Goal: Check status: Check status

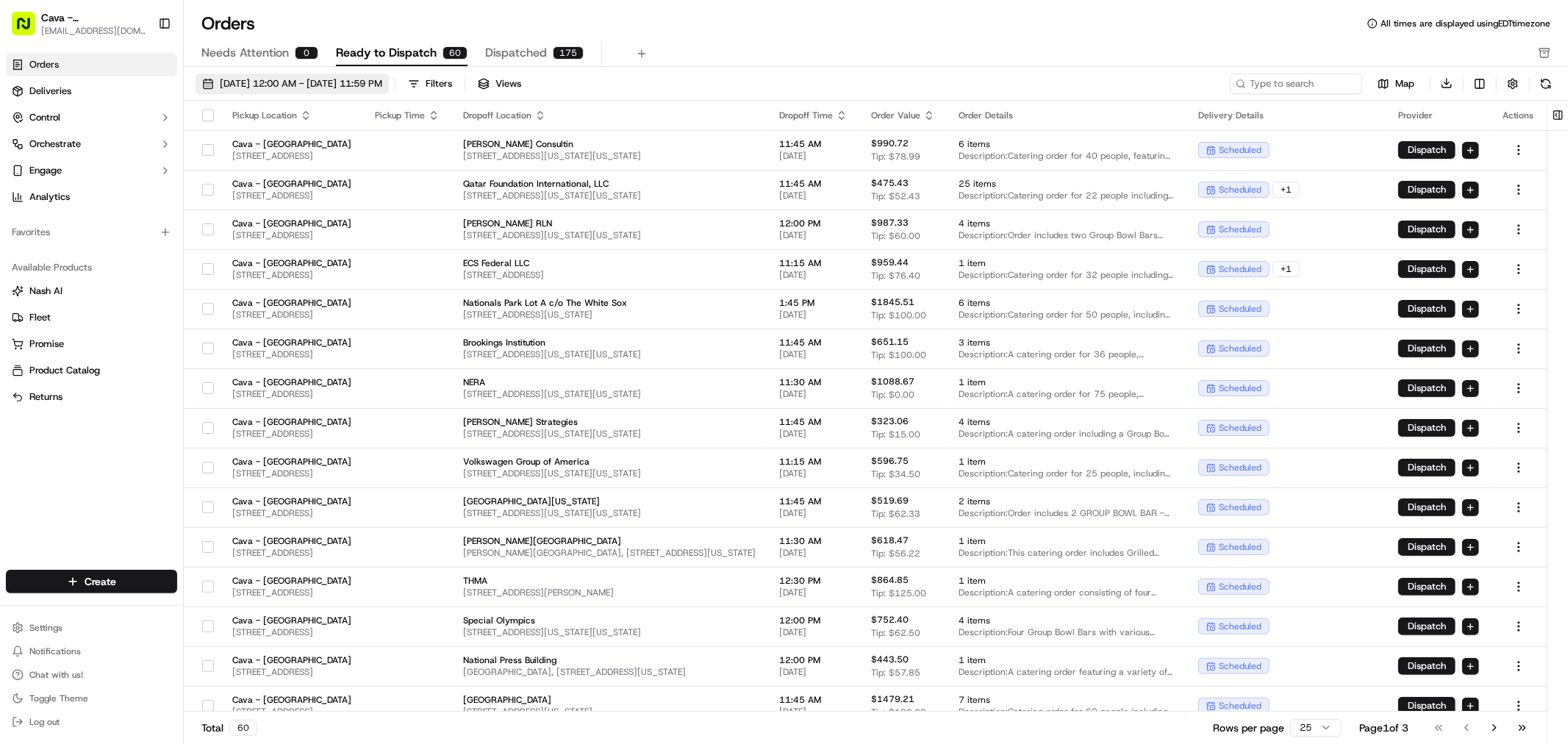
click at [322, 77] on span "[DATE] 12:00 AM - [DATE] 11:59 PM" at bounding box center [301, 84] width 162 height 13
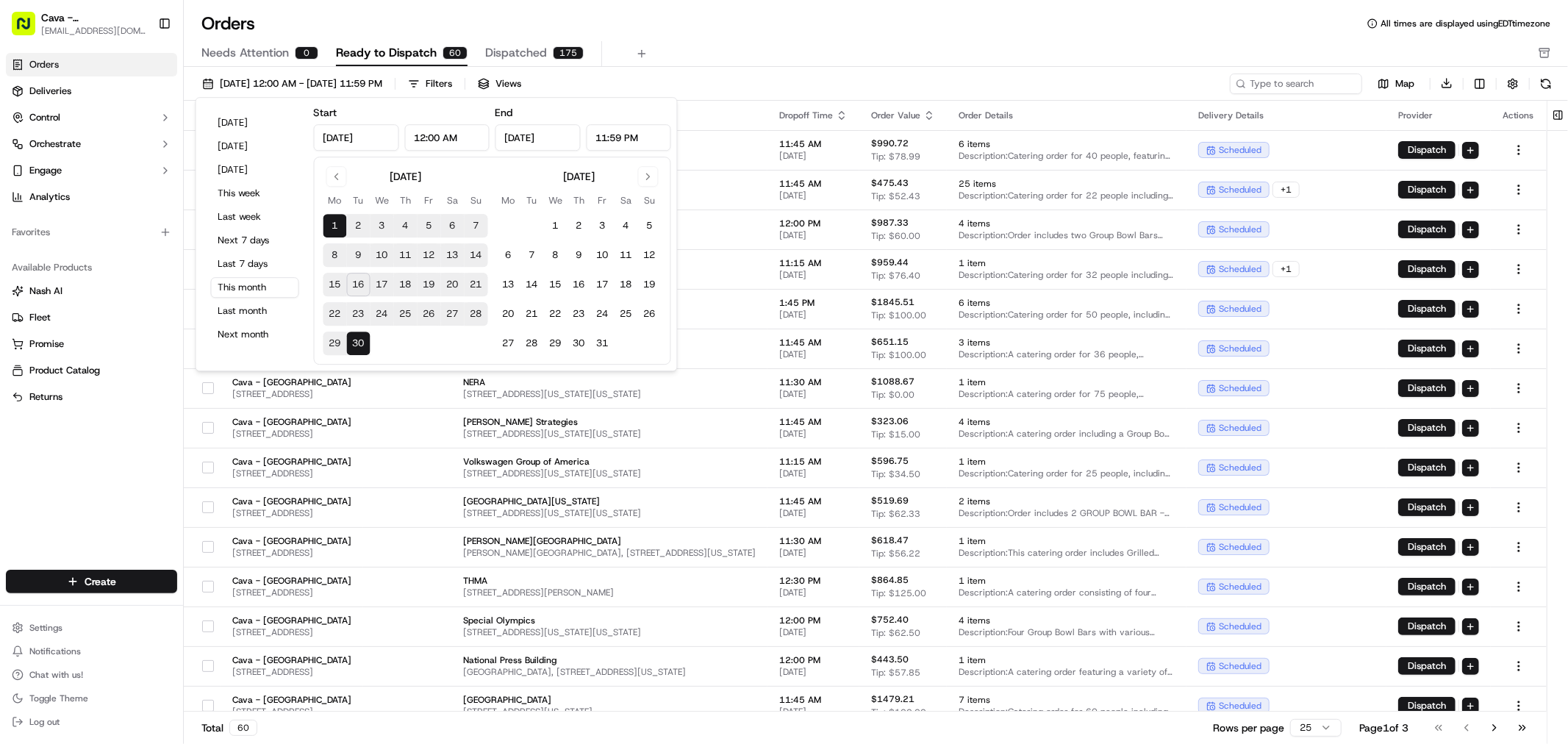
click at [361, 287] on button "16" at bounding box center [359, 284] width 24 height 24
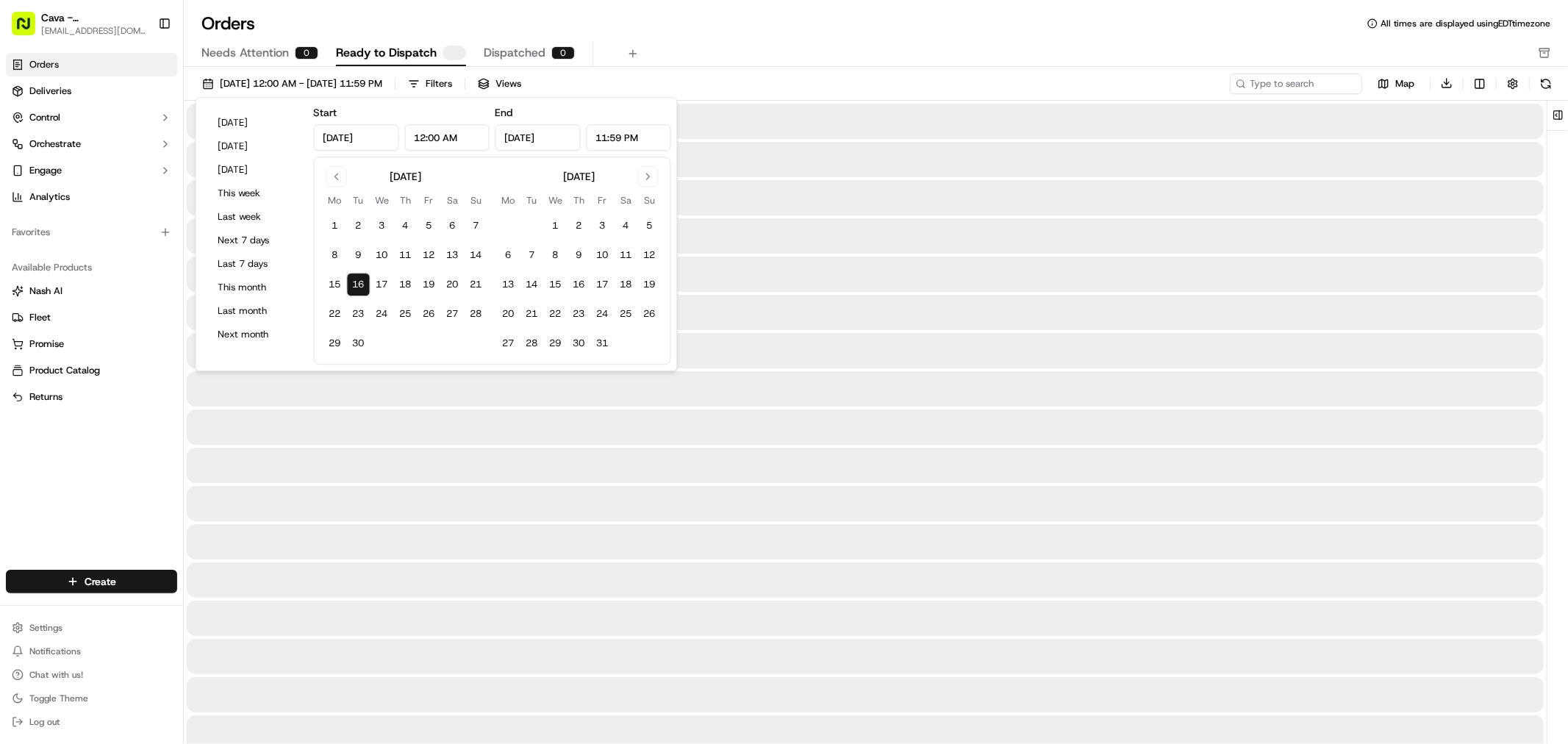
type input "[DATE]"
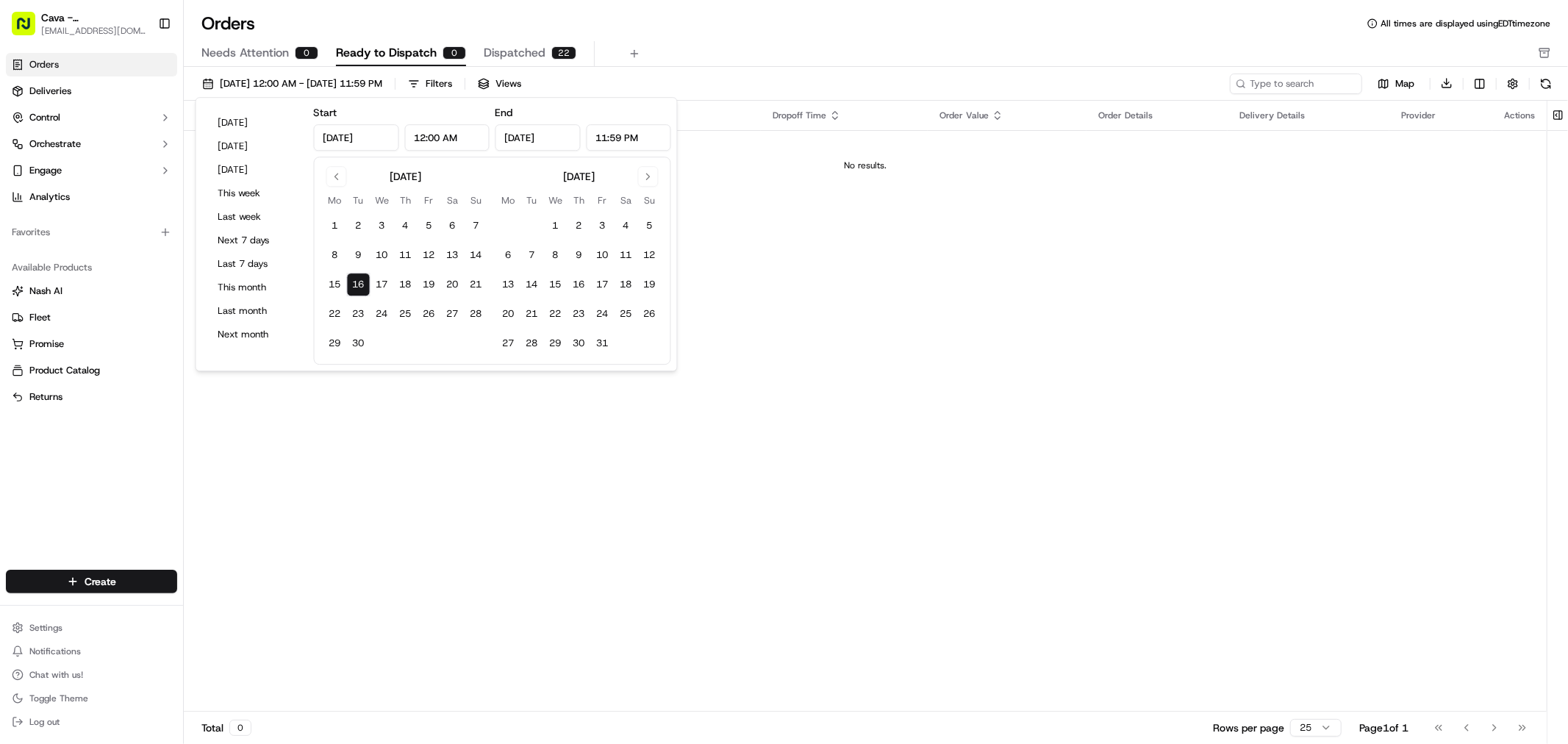
click at [702, 15] on div "Orders All times are displayed using EDT timezone" at bounding box center [876, 23] width 1384 height 24
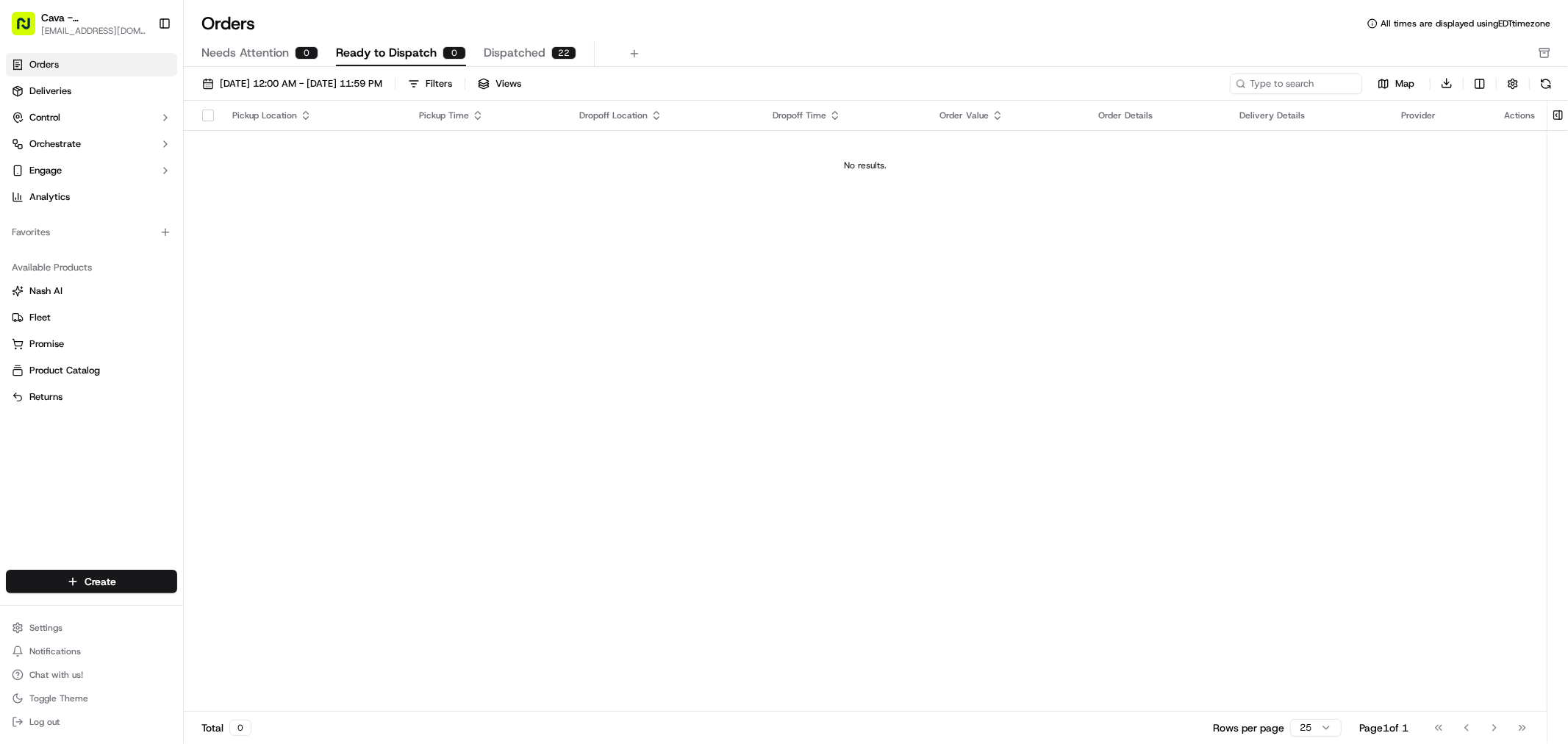
click at [491, 63] on button "Dispatched 22" at bounding box center [530, 54] width 92 height 25
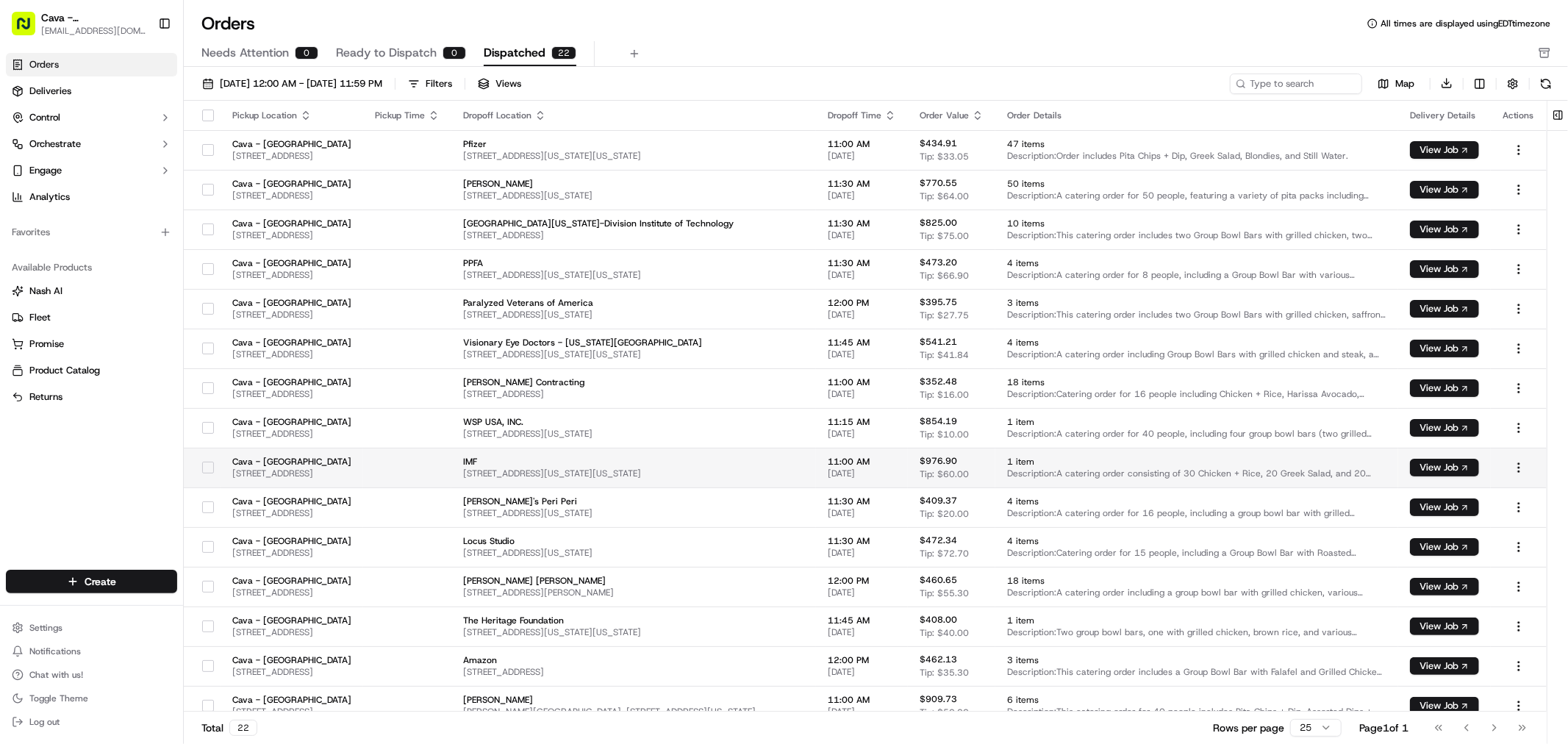
click at [816, 480] on td "IMF [STREET_ADDRESS][US_STATE][US_STATE]" at bounding box center [633, 467] width 364 height 40
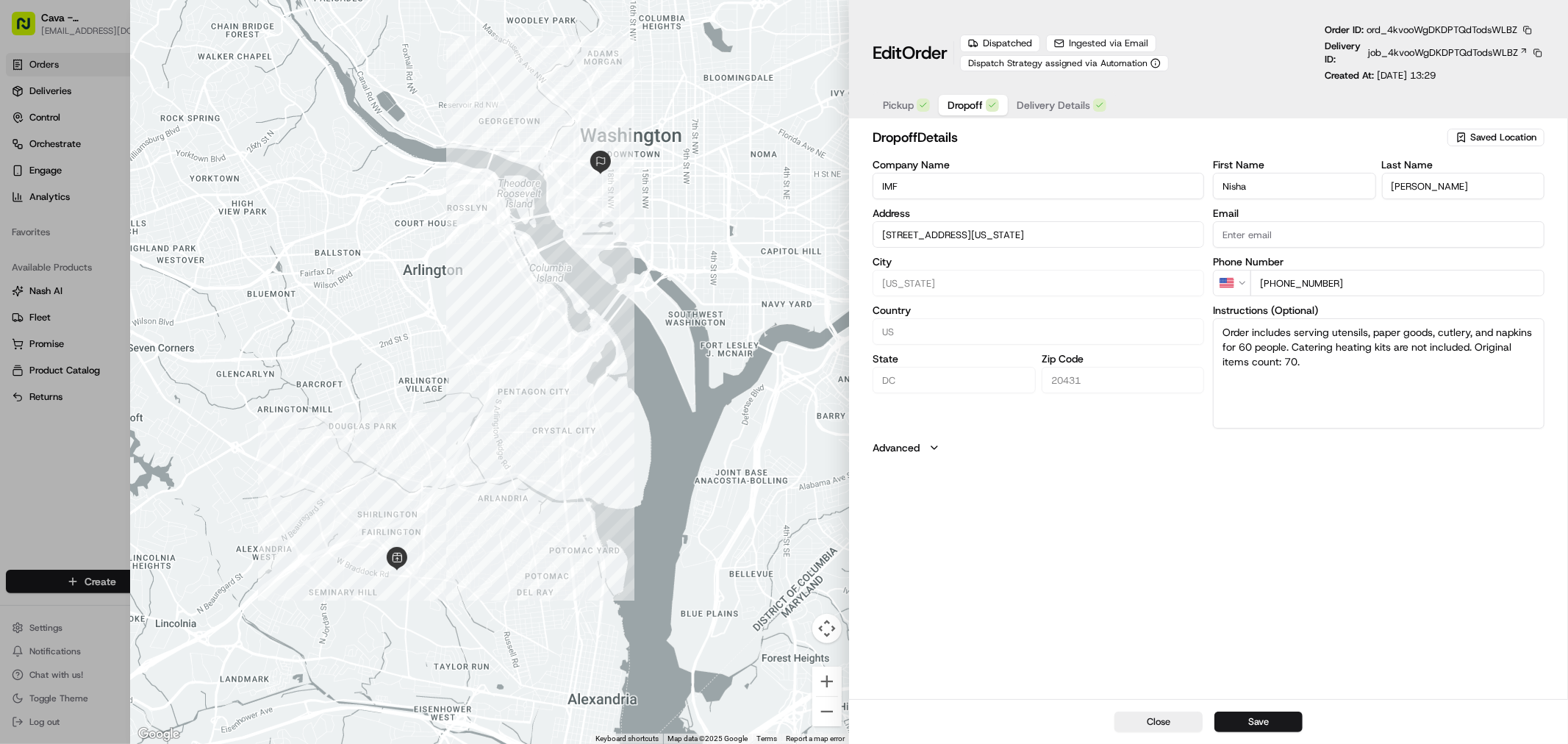
click at [981, 108] on span "Dropoff" at bounding box center [964, 105] width 35 height 15
type input "[STREET_ADDRESS][US_STATE]"
click at [1037, 97] on button "Delivery Details" at bounding box center [1061, 105] width 107 height 20
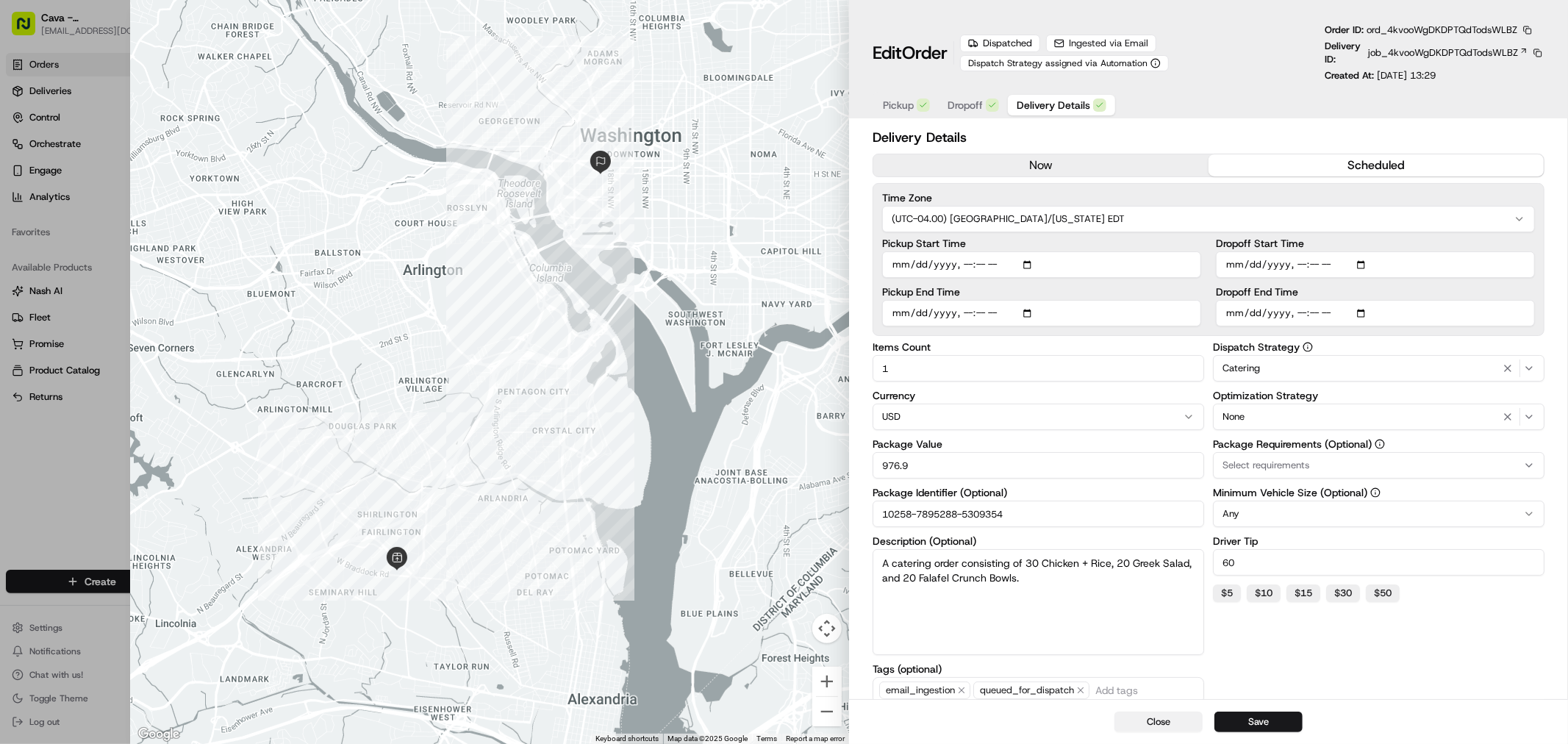
click at [1158, 716] on button "Close" at bounding box center [1158, 721] width 88 height 20
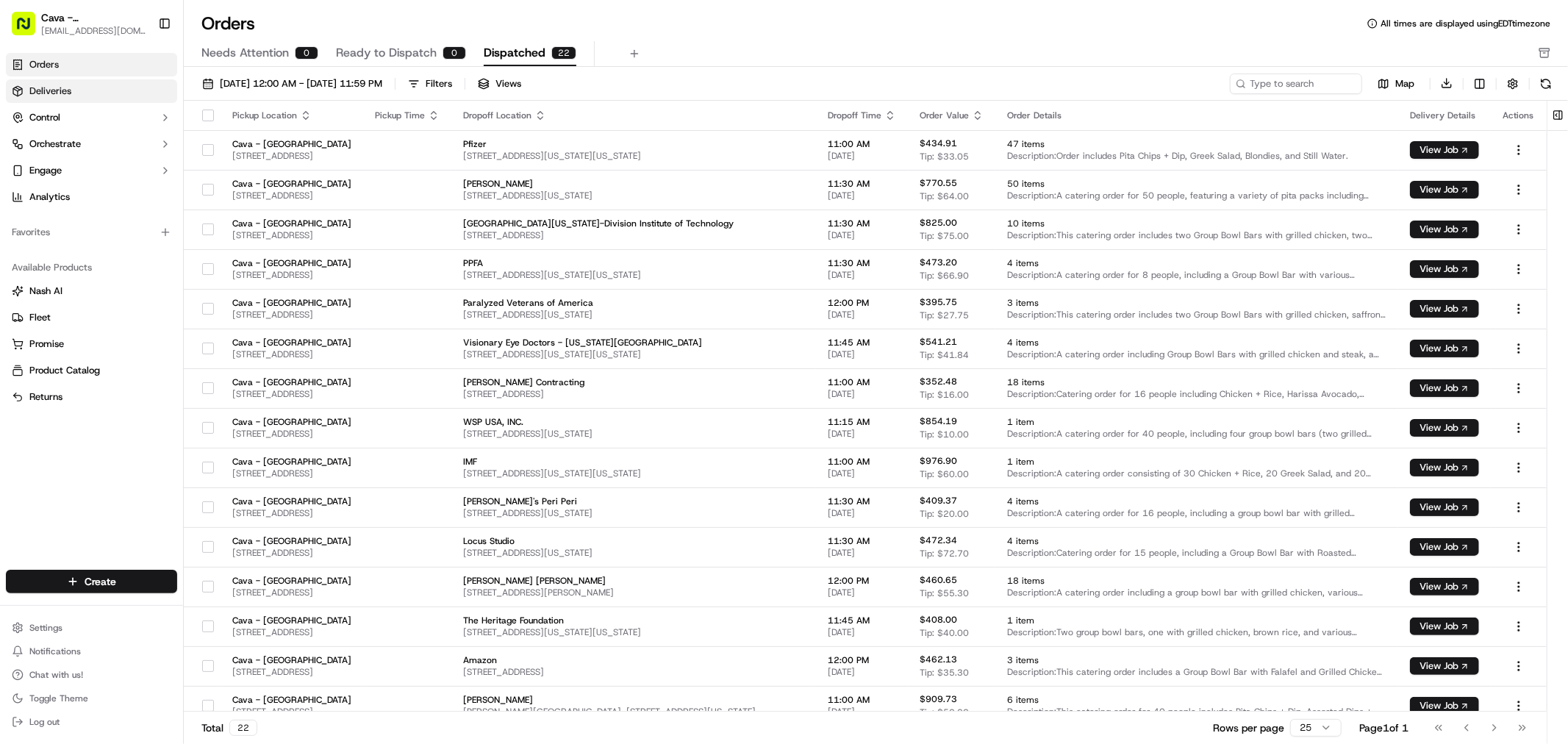
click at [121, 101] on link "Deliveries" at bounding box center [91, 91] width 171 height 24
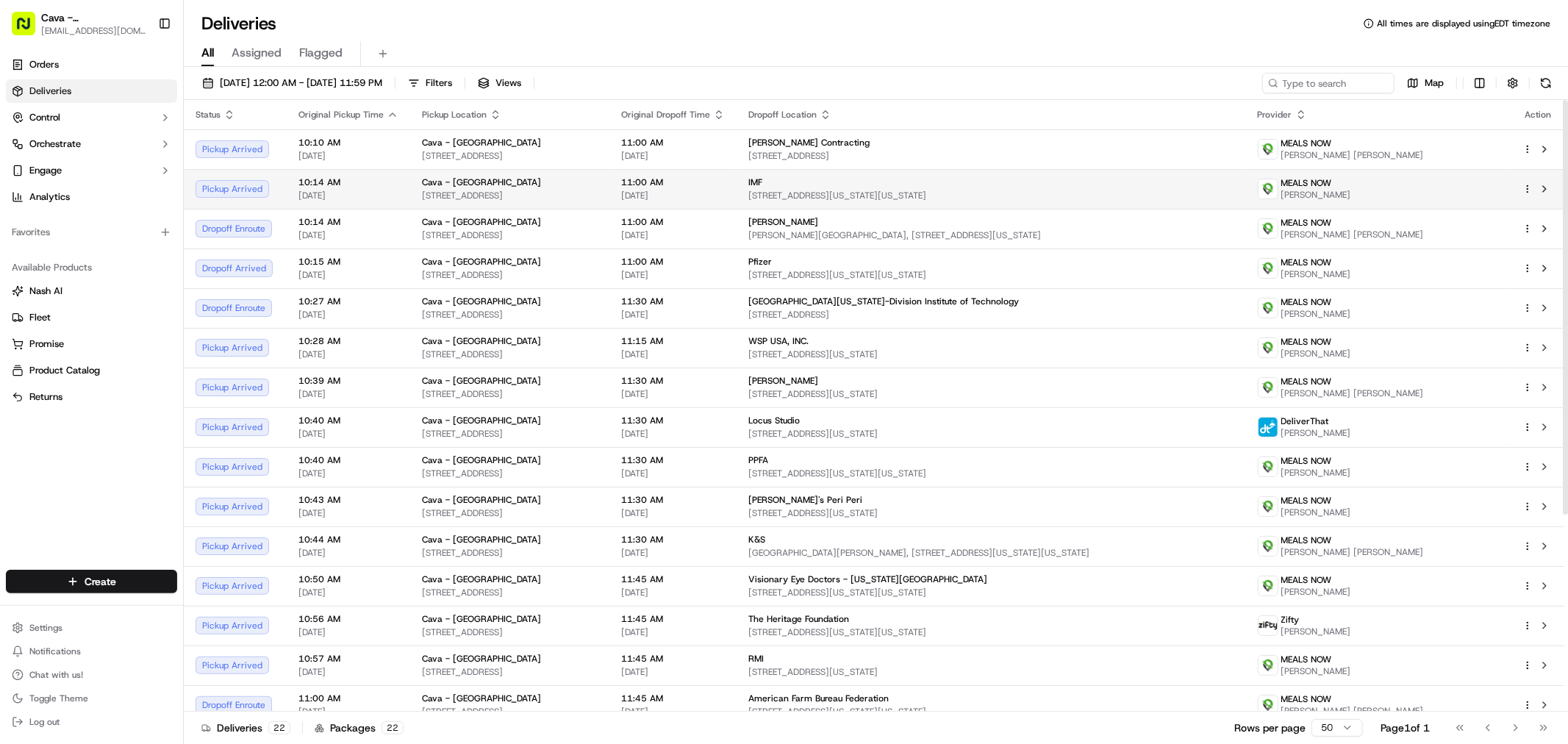
click at [724, 185] on span "11:00 AM" at bounding box center [673, 182] width 104 height 11
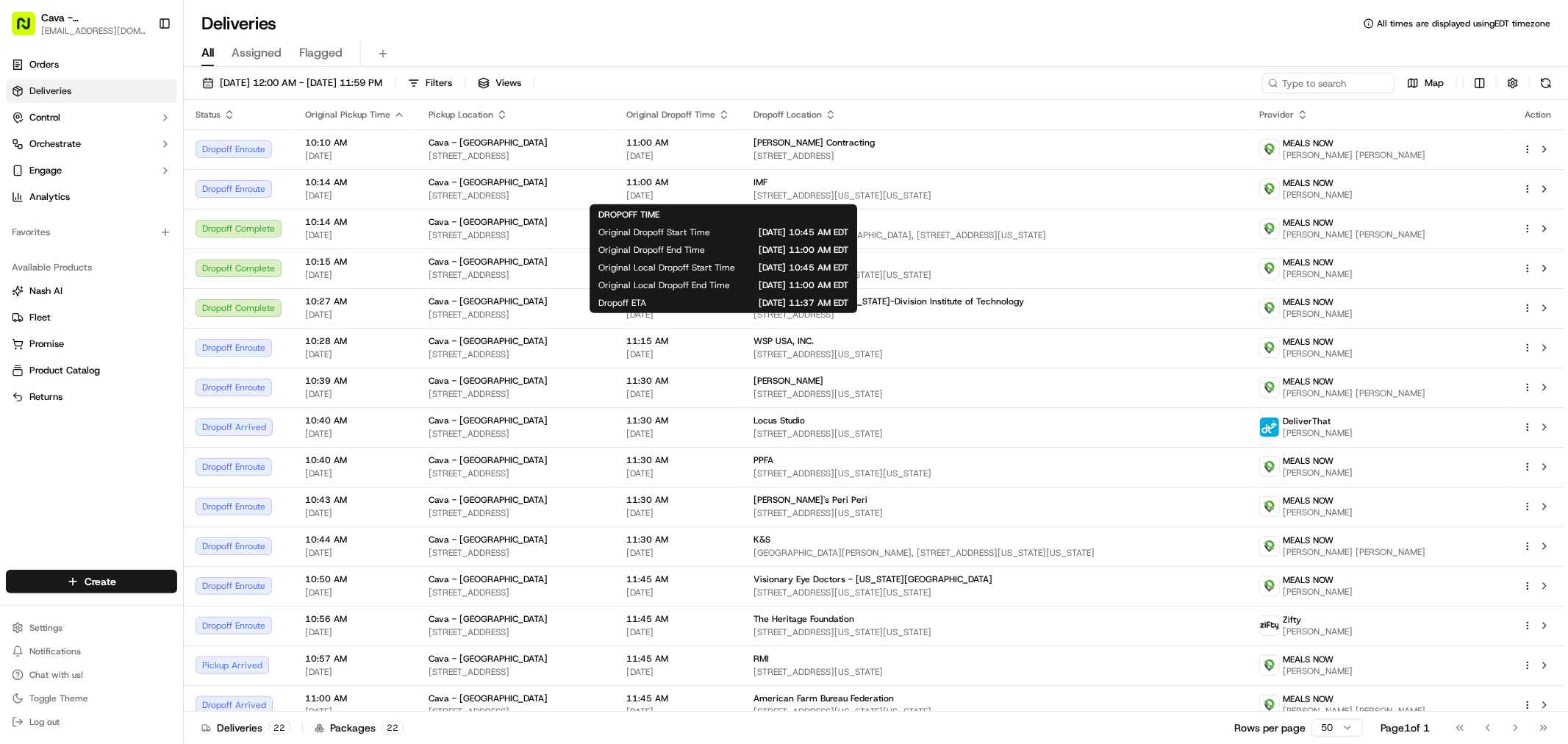
click at [1206, 44] on div "All Assigned Flagged" at bounding box center [876, 54] width 1384 height 26
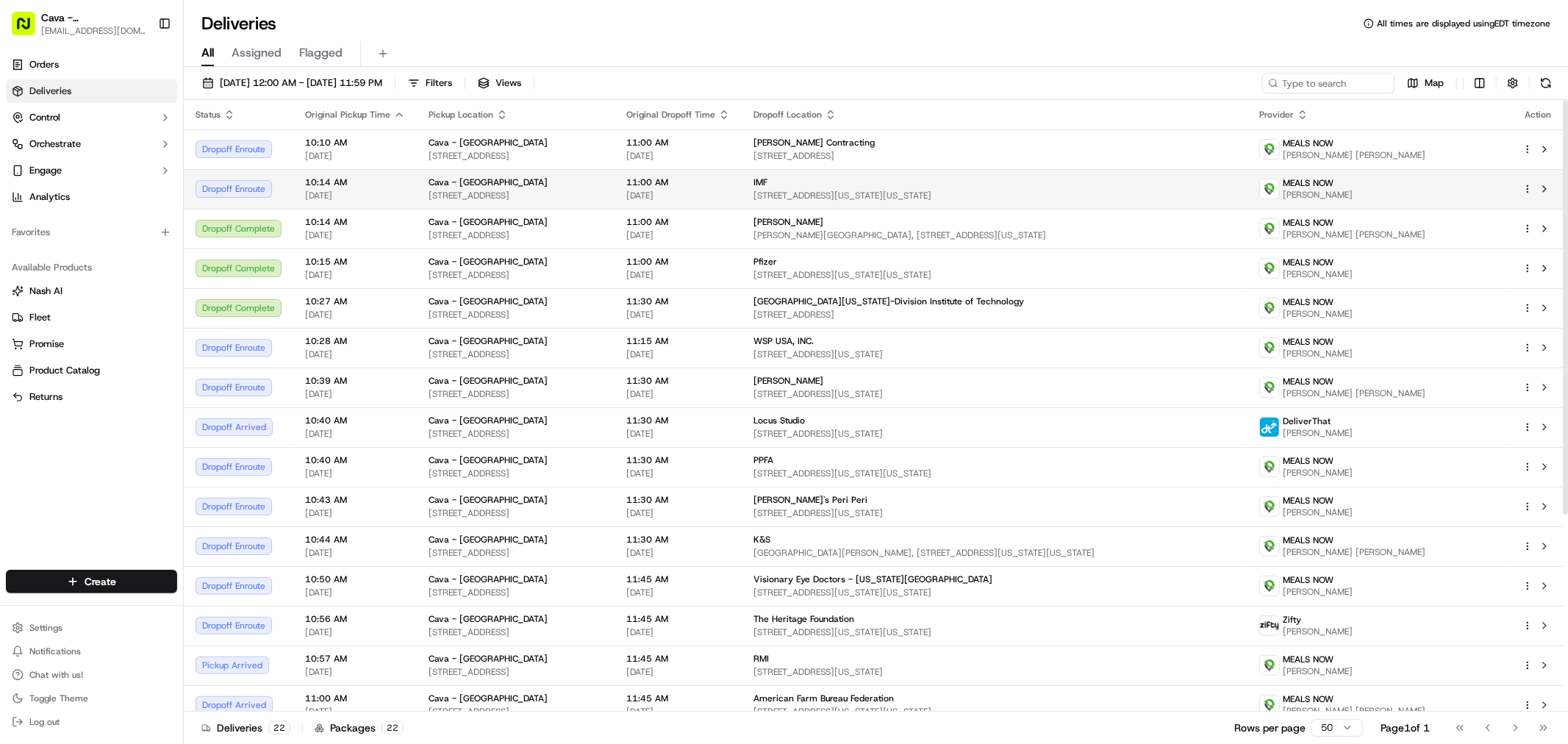
click at [1063, 190] on span "[STREET_ADDRESS][US_STATE][US_STATE]" at bounding box center [994, 196] width 482 height 11
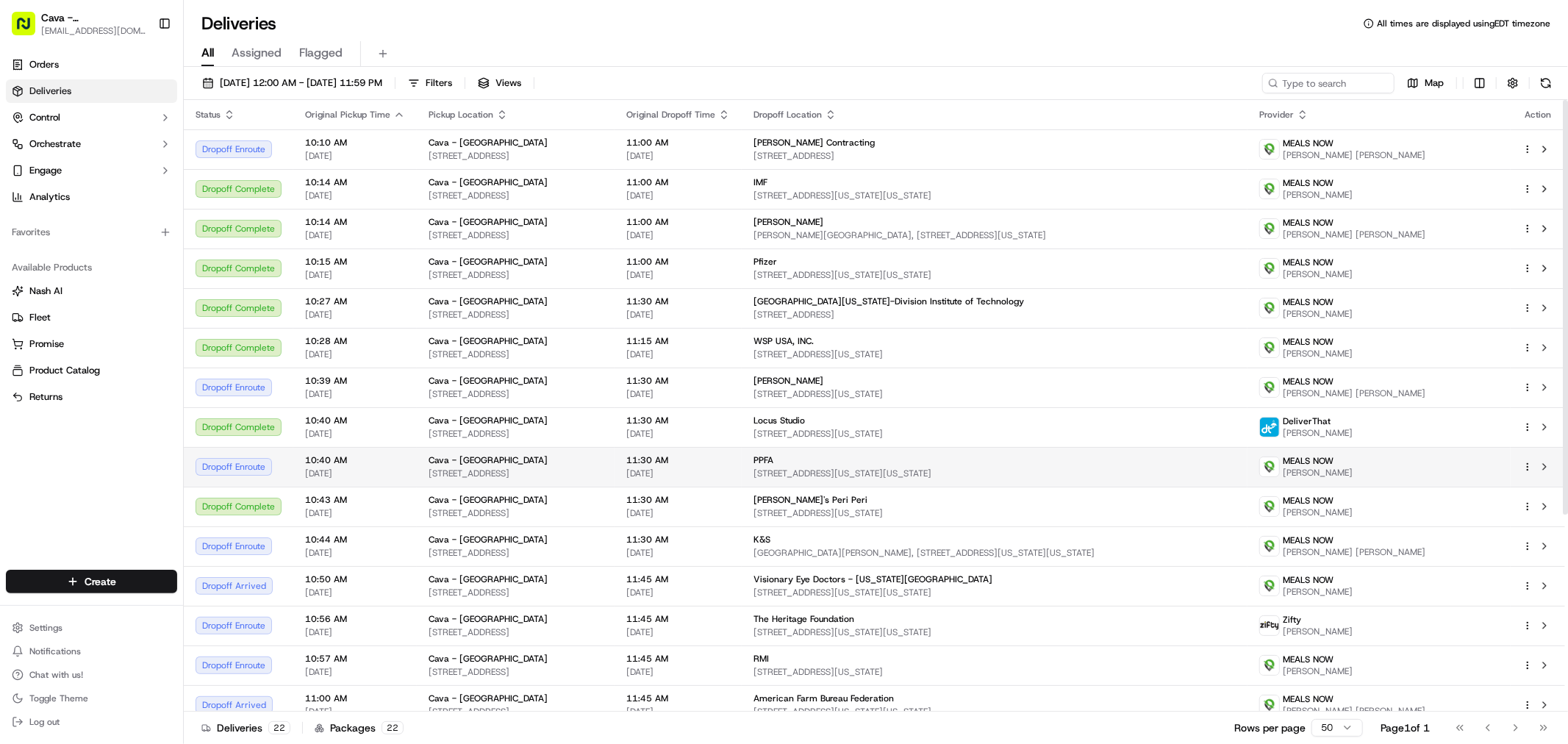
click at [1009, 479] on span "[STREET_ADDRESS][US_STATE][US_STATE]" at bounding box center [994, 473] width 482 height 11
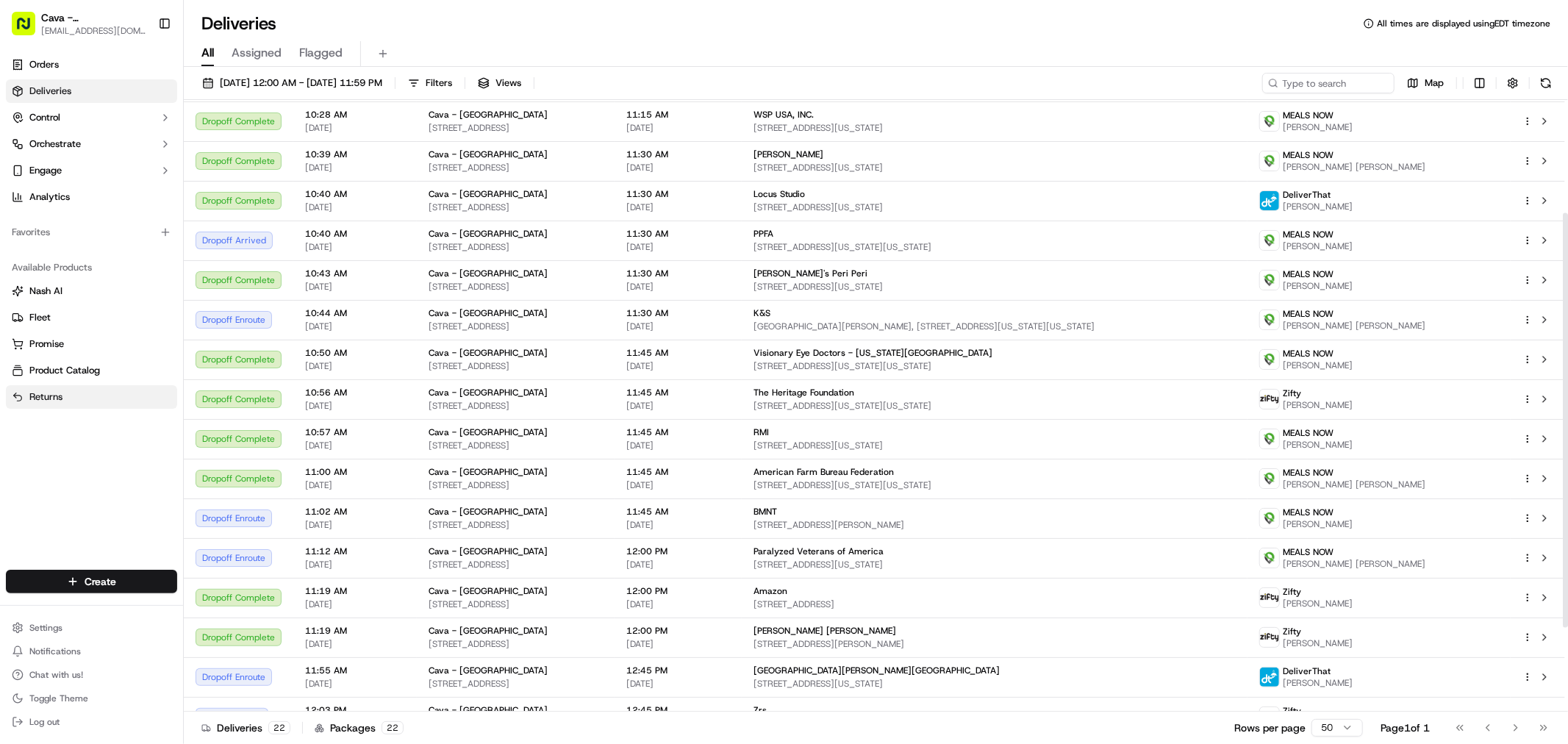
scroll to position [290, 0]
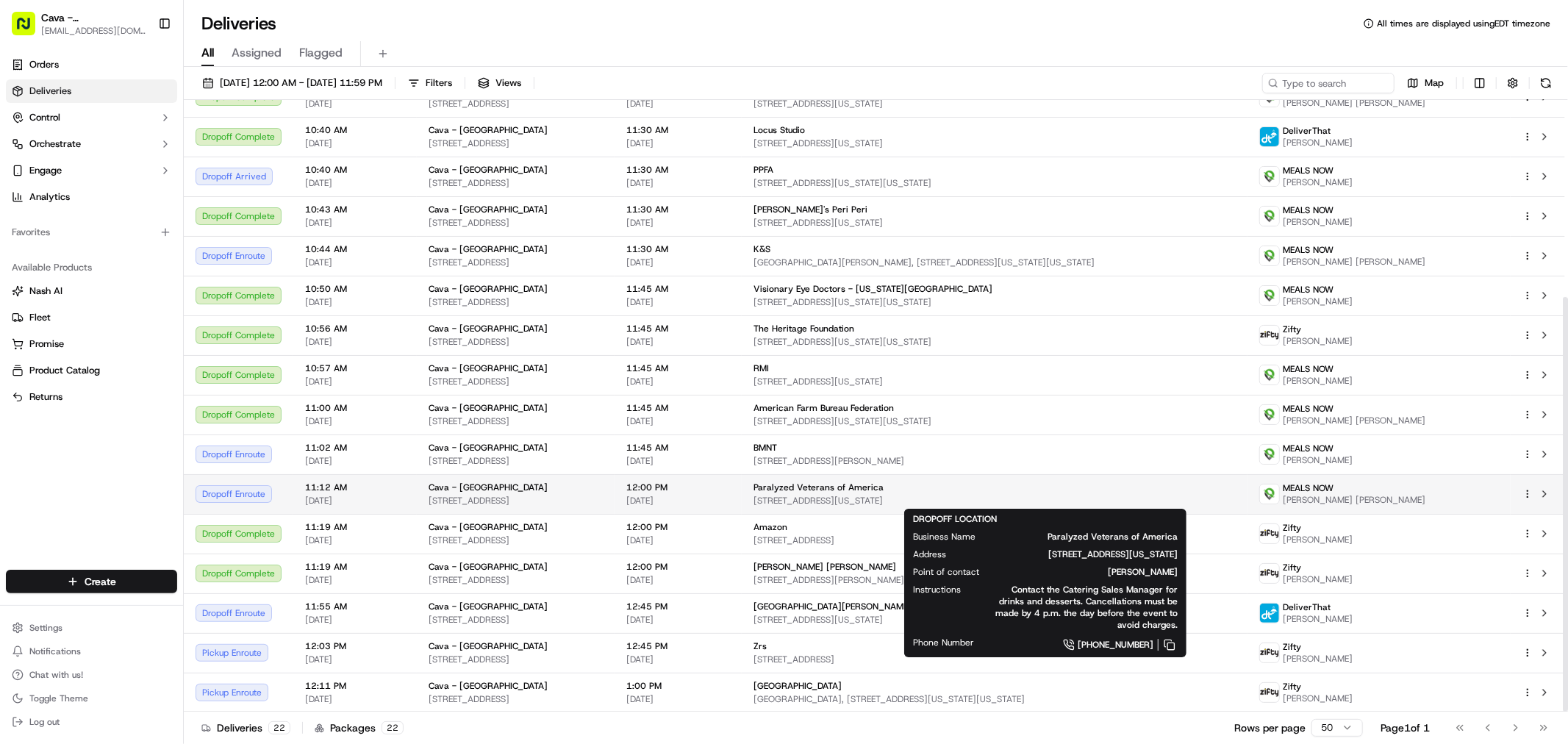
click at [883, 482] on span "Paralyzed Veterans of America" at bounding box center [818, 488] width 130 height 11
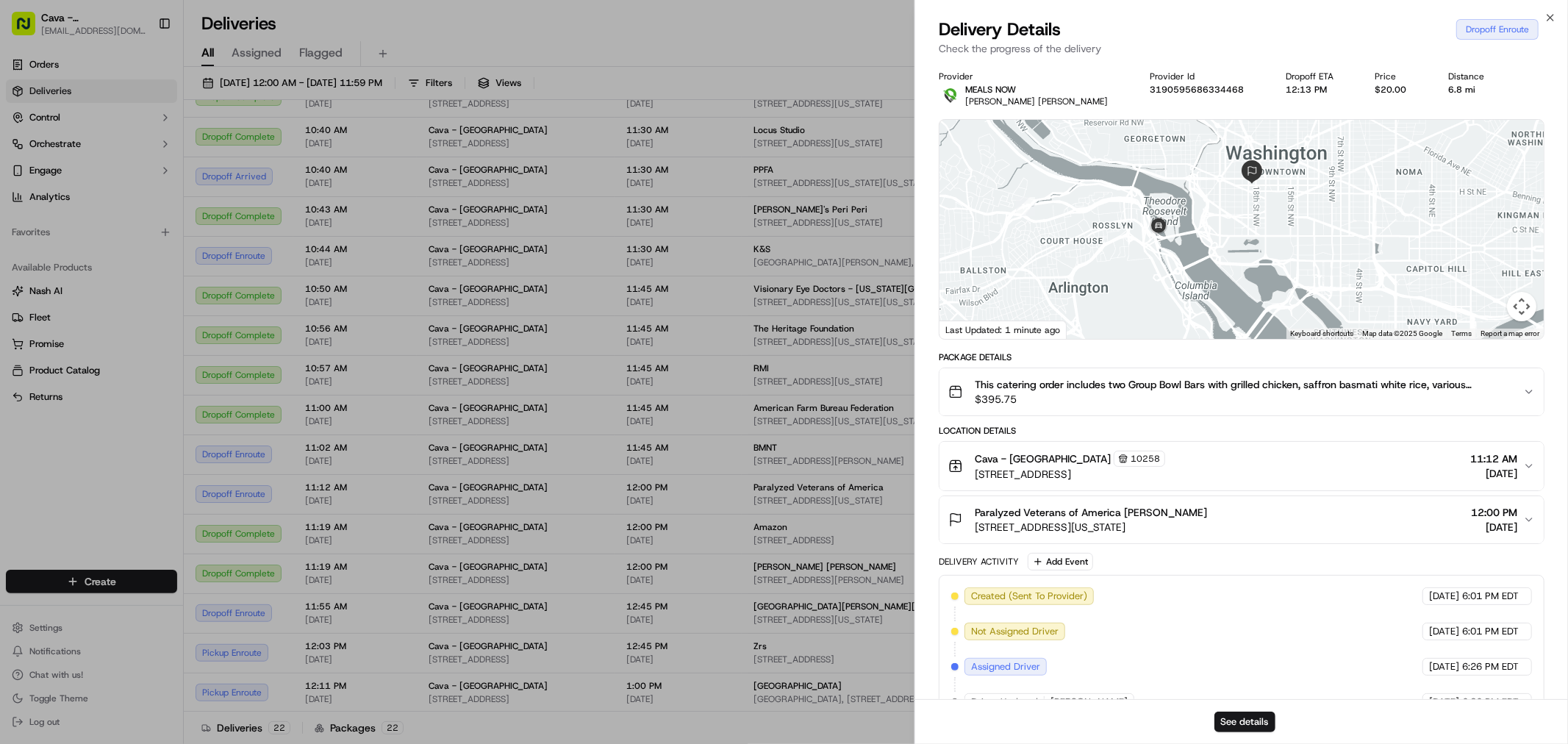
drag, startPoint x: 1291, startPoint y: 143, endPoint x: 1236, endPoint y: 200, distance: 79.2
click at [1236, 200] on div at bounding box center [1241, 230] width 604 height 219
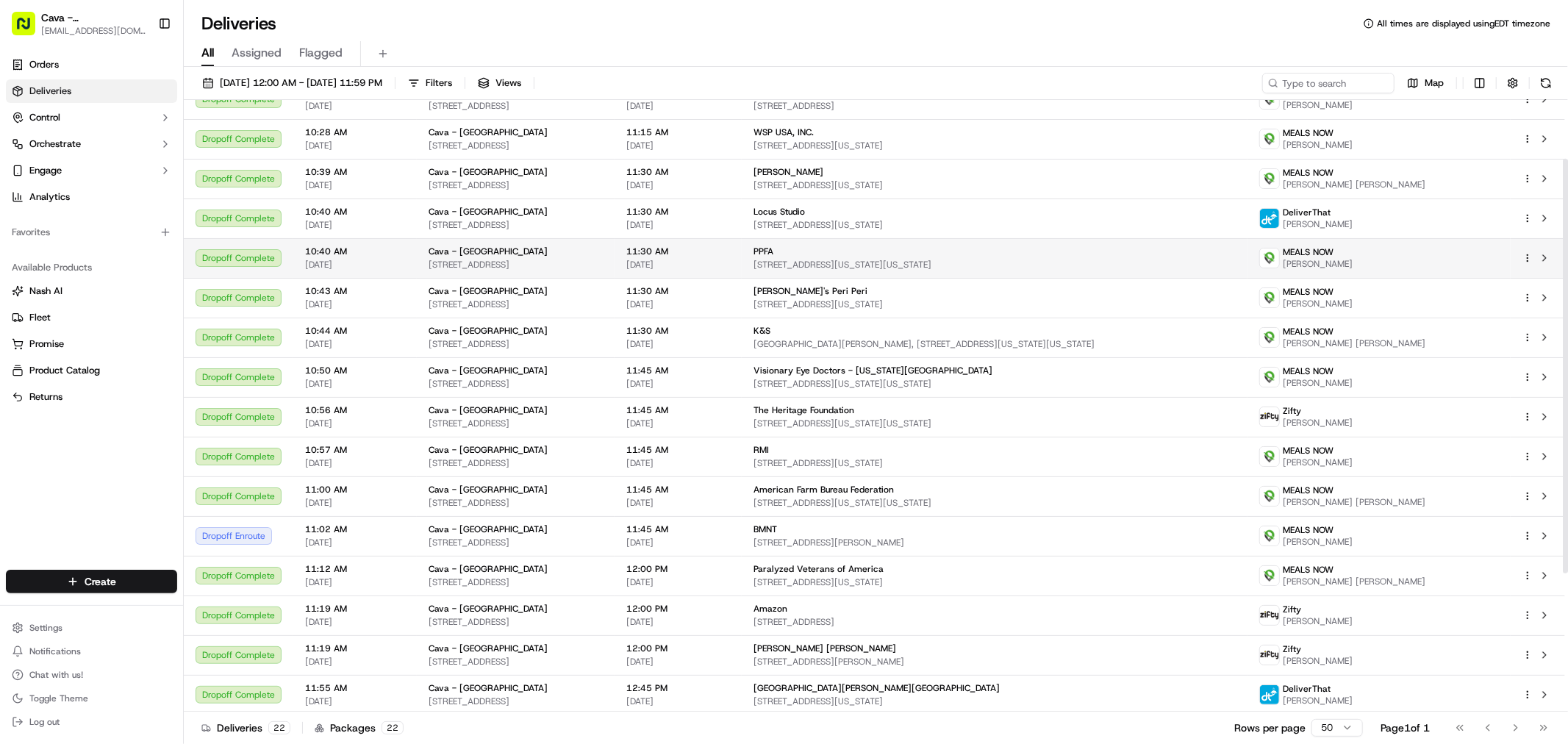
scroll to position [0, 0]
